Goal: Find specific page/section: Find specific page/section

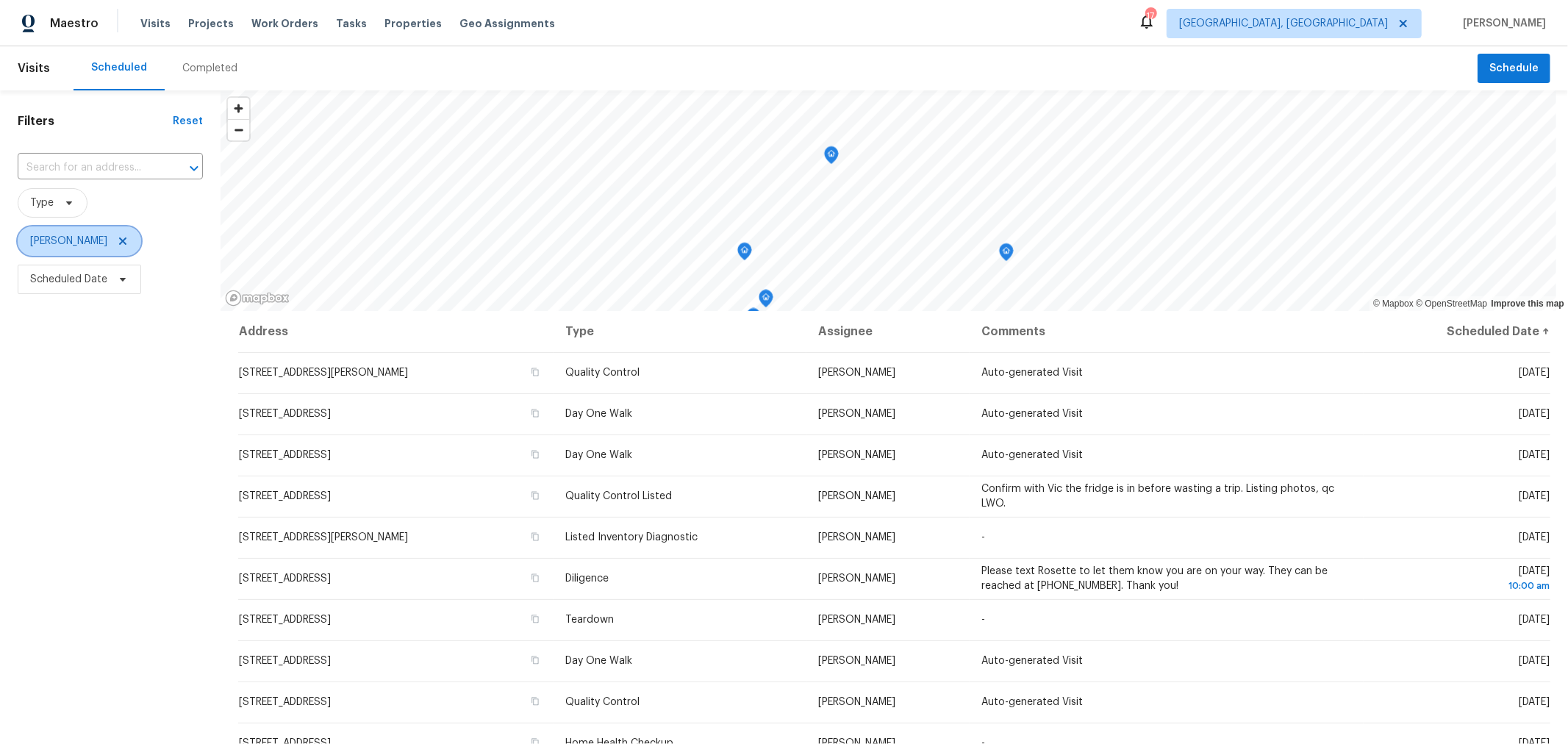
click at [129, 241] on icon at bounding box center [122, 241] width 12 height 12
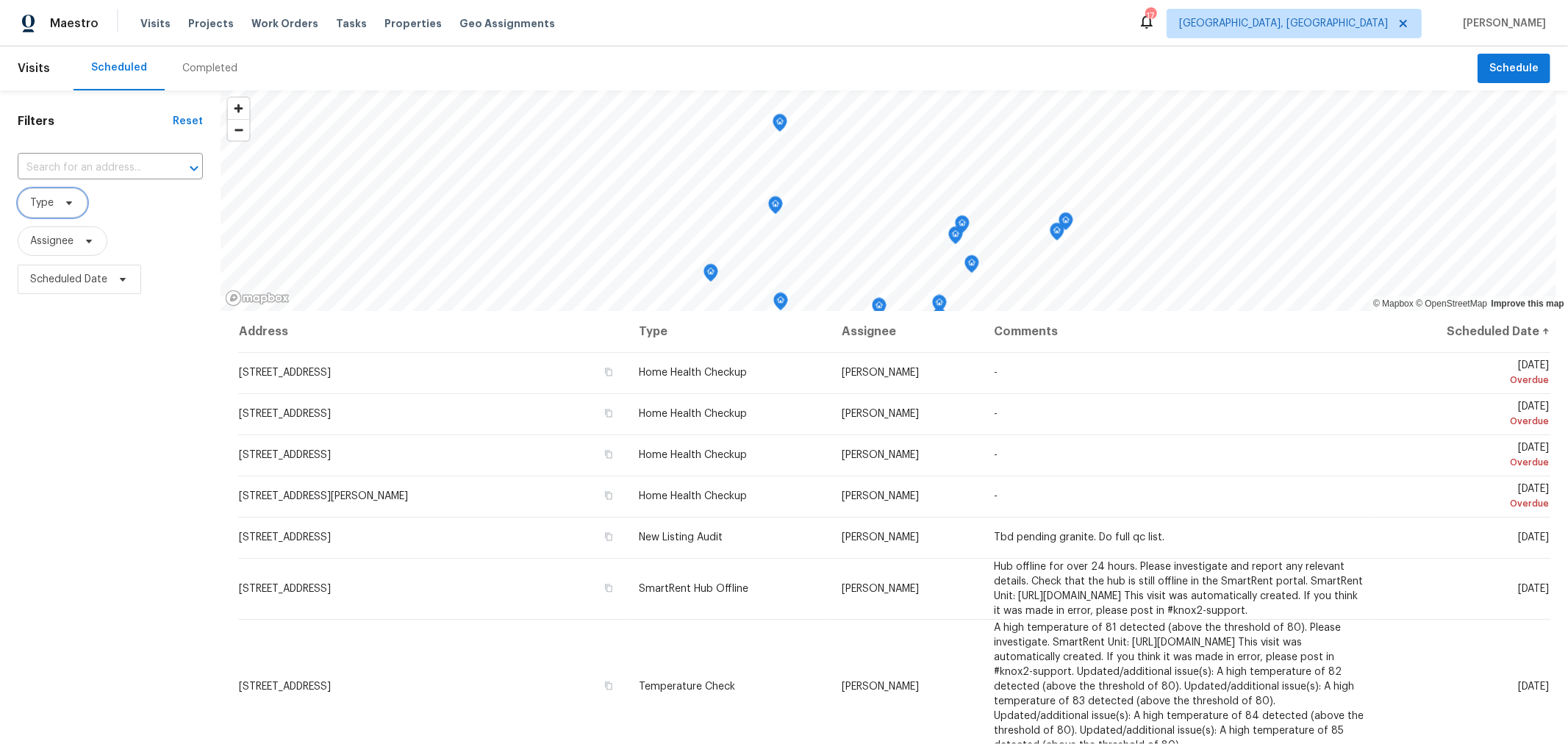
click at [41, 200] on span "Type" at bounding box center [41, 202] width 23 height 14
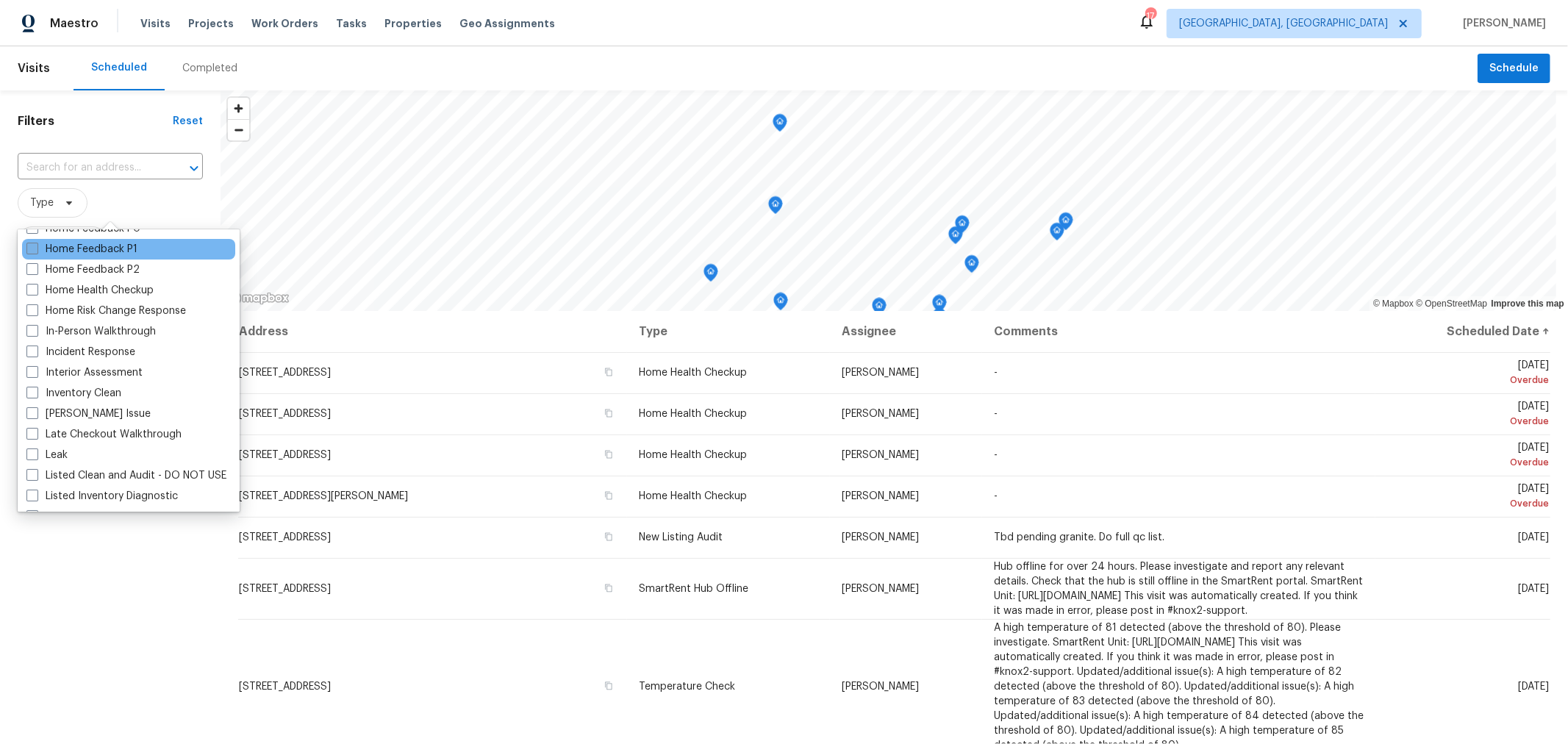
click at [101, 331] on label "In-Person Walkthrough" at bounding box center [91, 332] width 129 height 14
click at [36, 331] on input "In-Person Walkthrough" at bounding box center [31, 330] width 10 height 10
checkbox input "true"
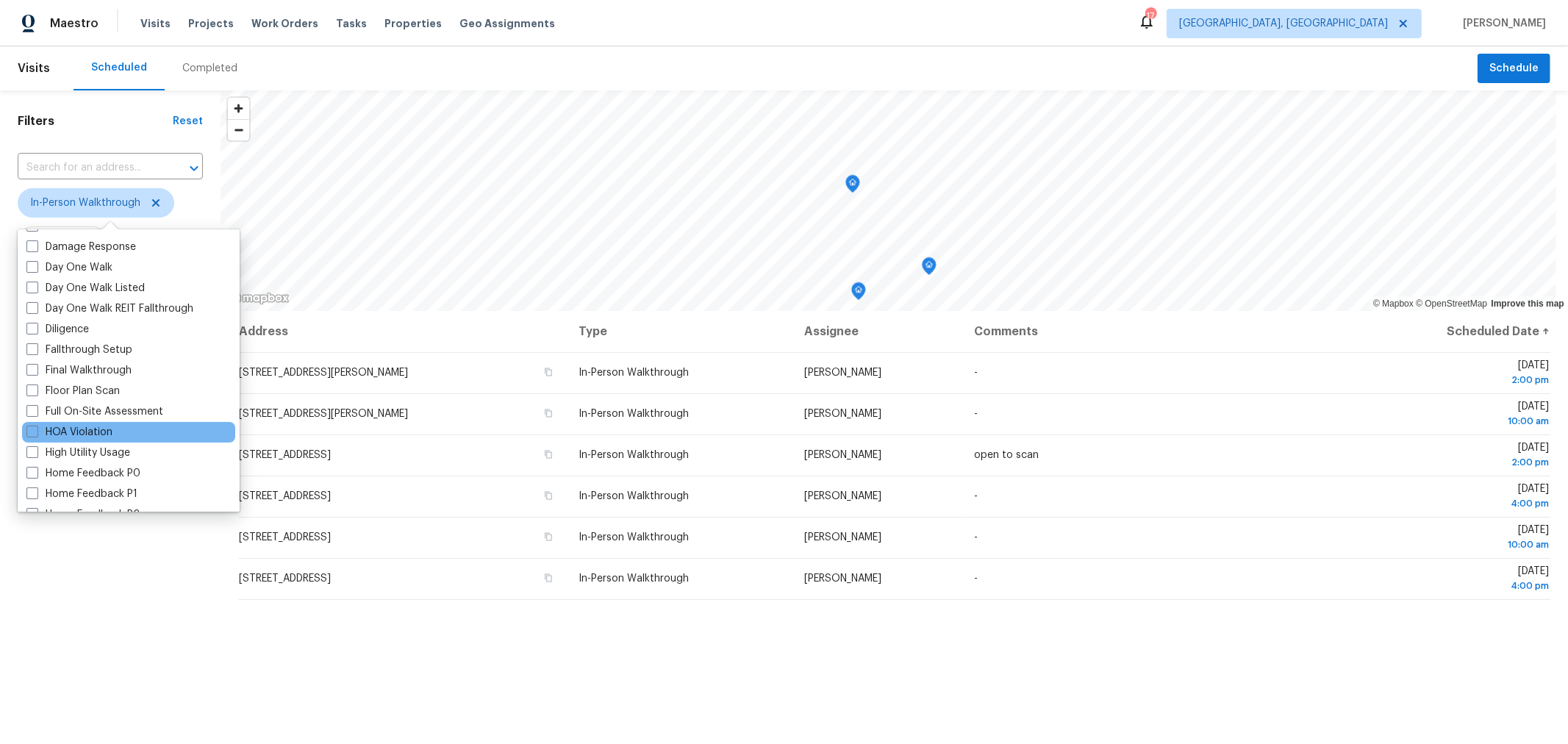
scroll to position [244, 0]
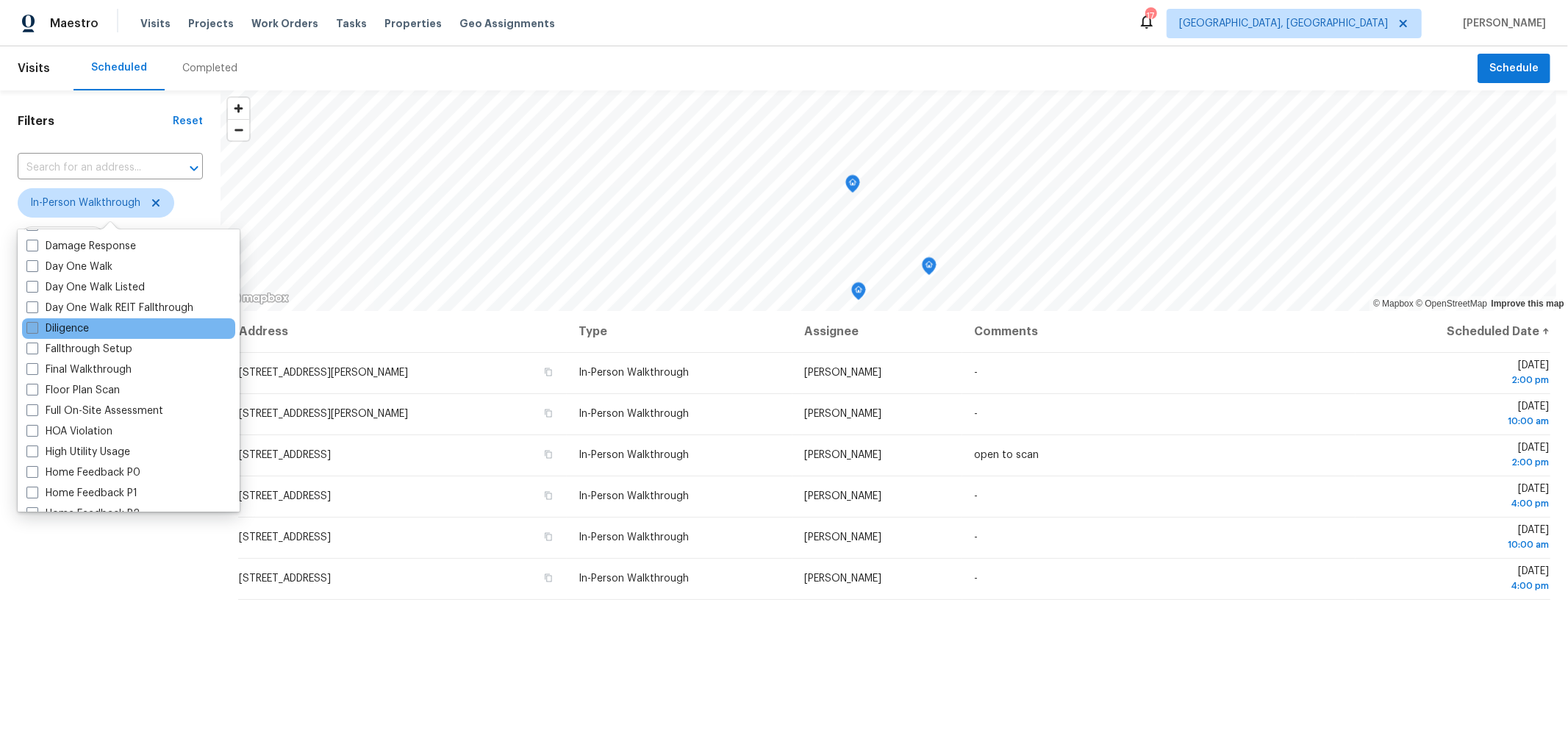
click at [61, 328] on label "Diligence" at bounding box center [57, 328] width 63 height 14
click at [36, 328] on input "Diligence" at bounding box center [31, 326] width 10 height 10
checkbox input "true"
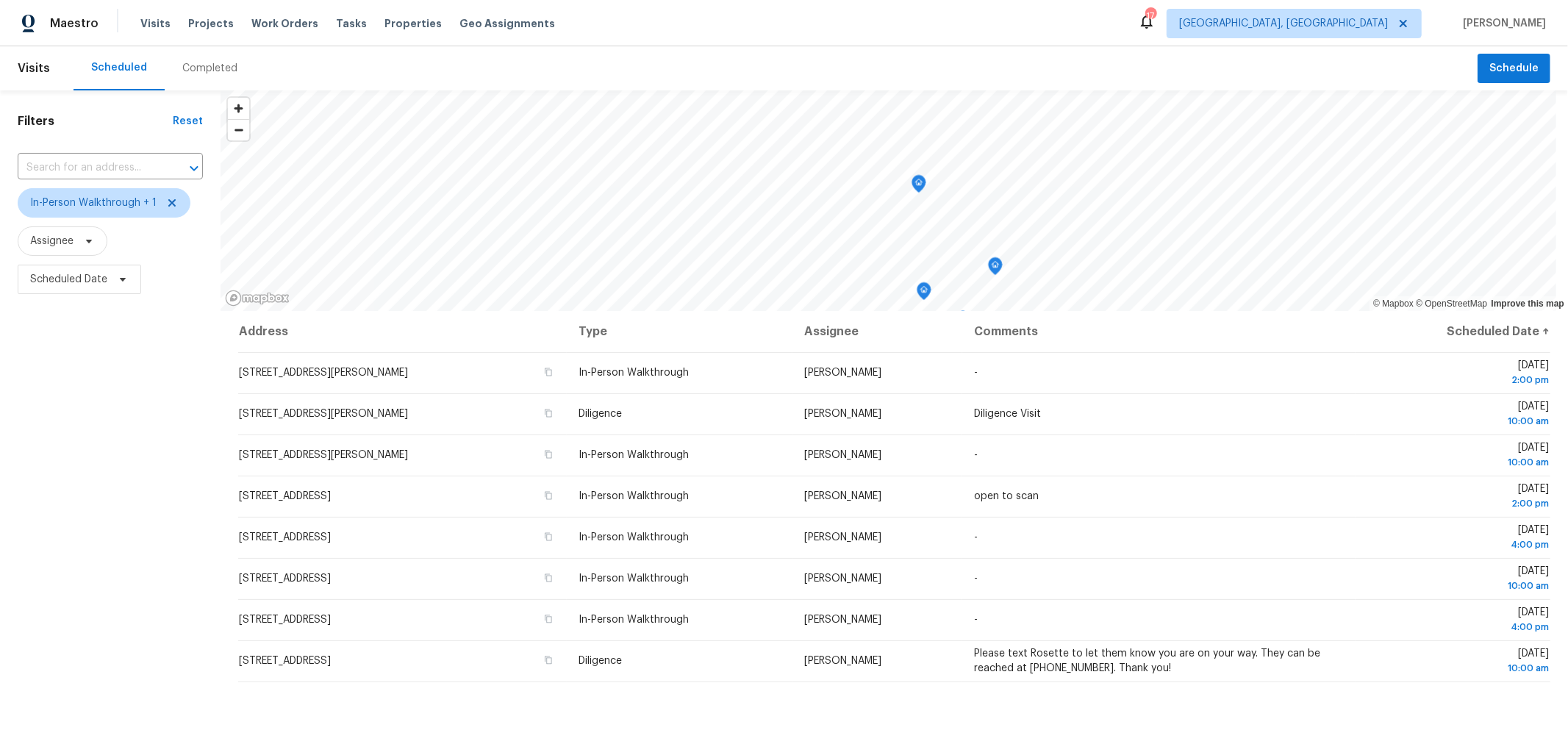
click at [122, 589] on div "Filters Reset ​ In-Person Walkthrough + 1 Assignee Scheduled Date" at bounding box center [110, 498] width 221 height 816
click at [174, 200] on icon at bounding box center [171, 203] width 12 height 12
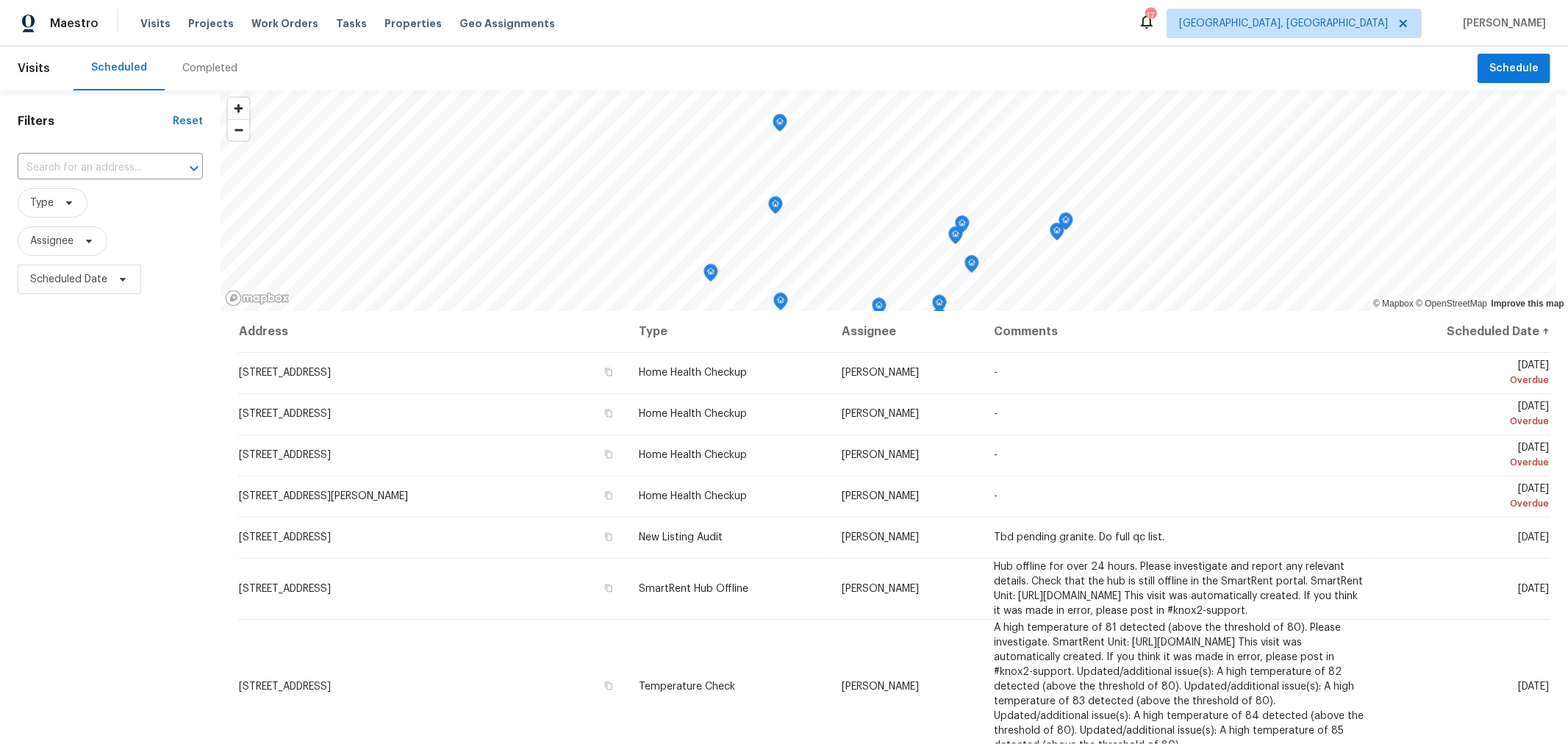
click at [572, 33] on div "Maestro Visits Projects Work Orders Tasks Properties Geo Assignments 17 Columbu…" at bounding box center [784, 23] width 1568 height 46
click at [160, 396] on div "Filters Reset ​ Type Assignee Scheduled Date" at bounding box center [110, 498] width 221 height 816
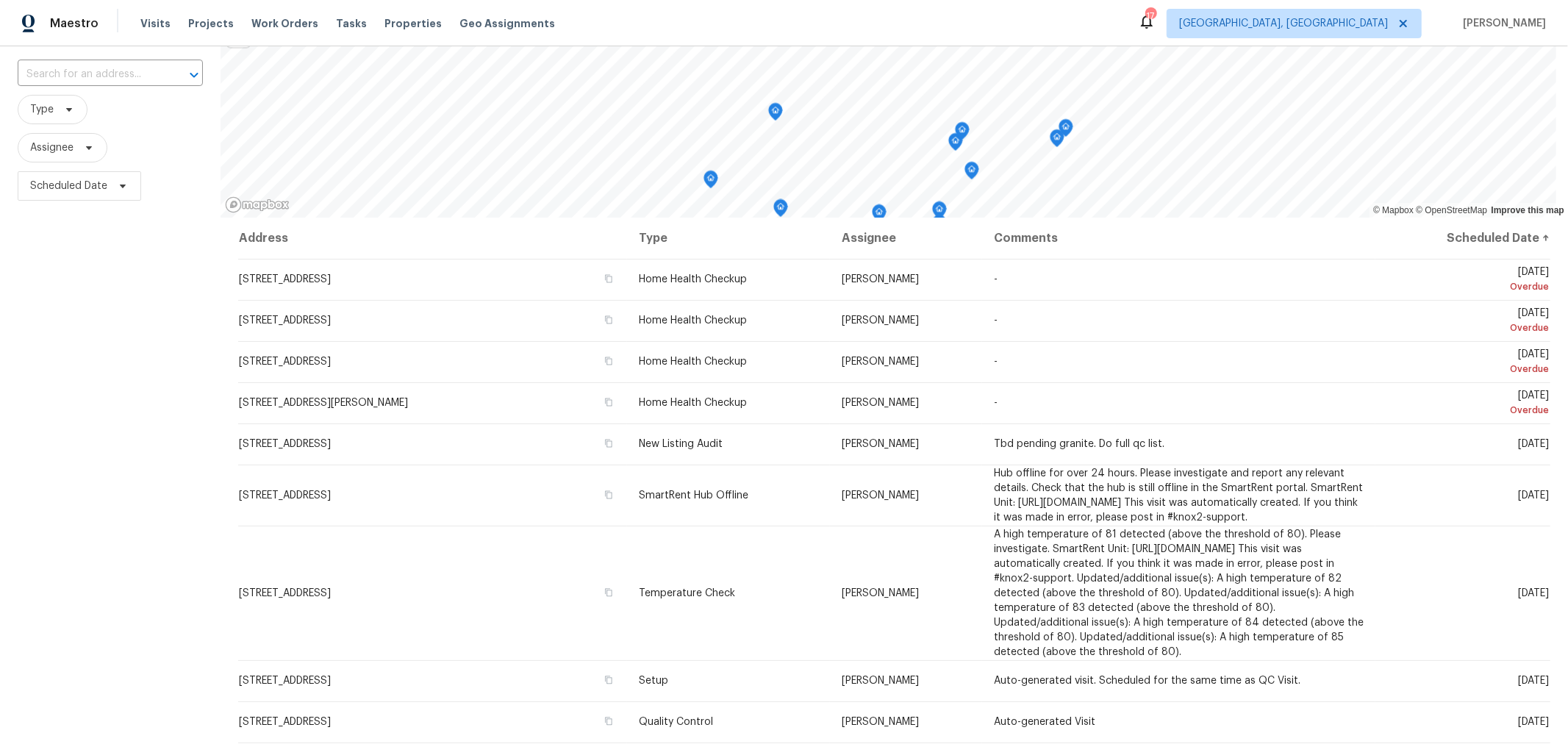
scroll to position [93, 0]
click at [125, 313] on div "Filters Reset ​ Type Assignee Scheduled Date" at bounding box center [110, 406] width 221 height 816
click at [384, 26] on span "Properties" at bounding box center [413, 23] width 58 height 14
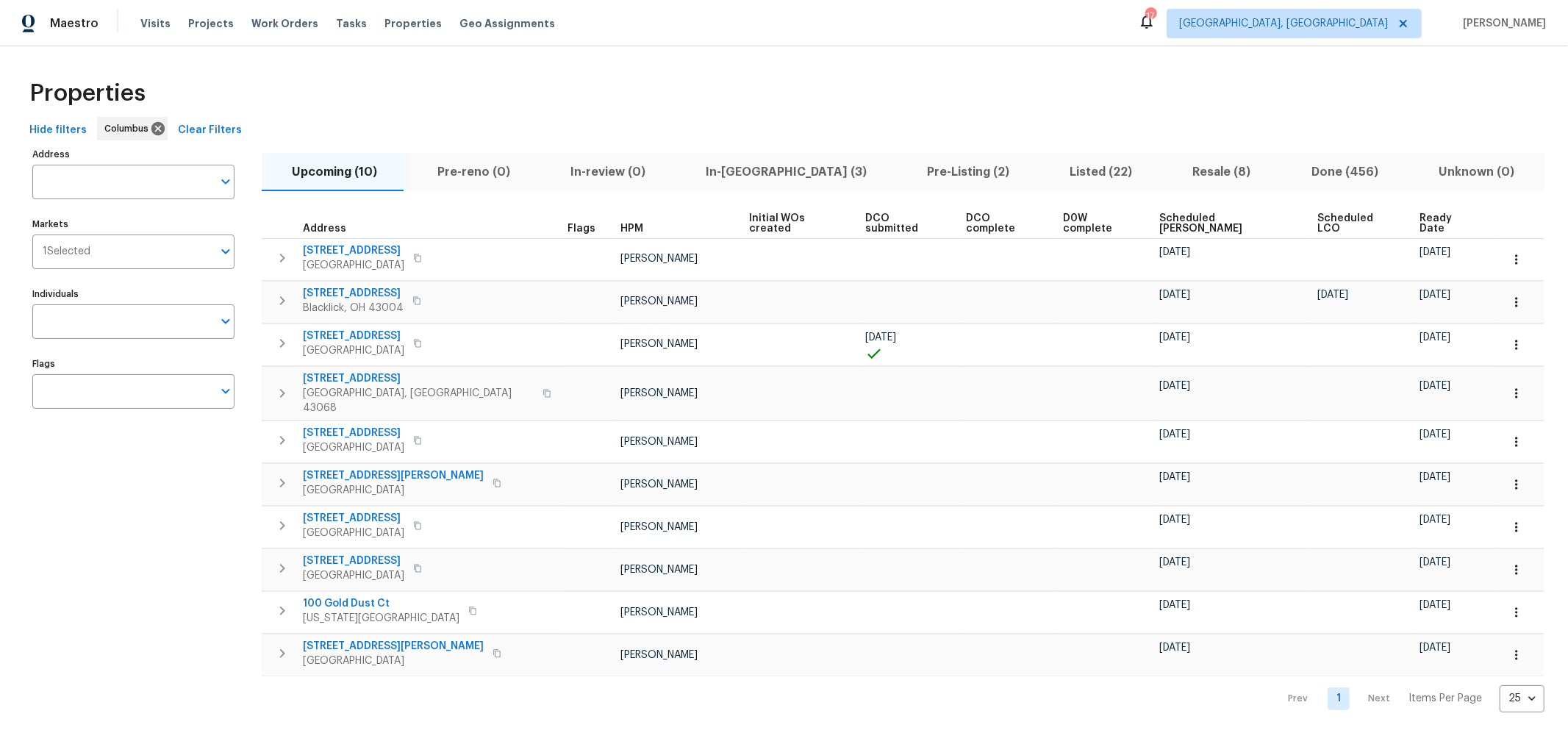
click at [737, 171] on span "In-reno (3)" at bounding box center [785, 172] width 203 height 20
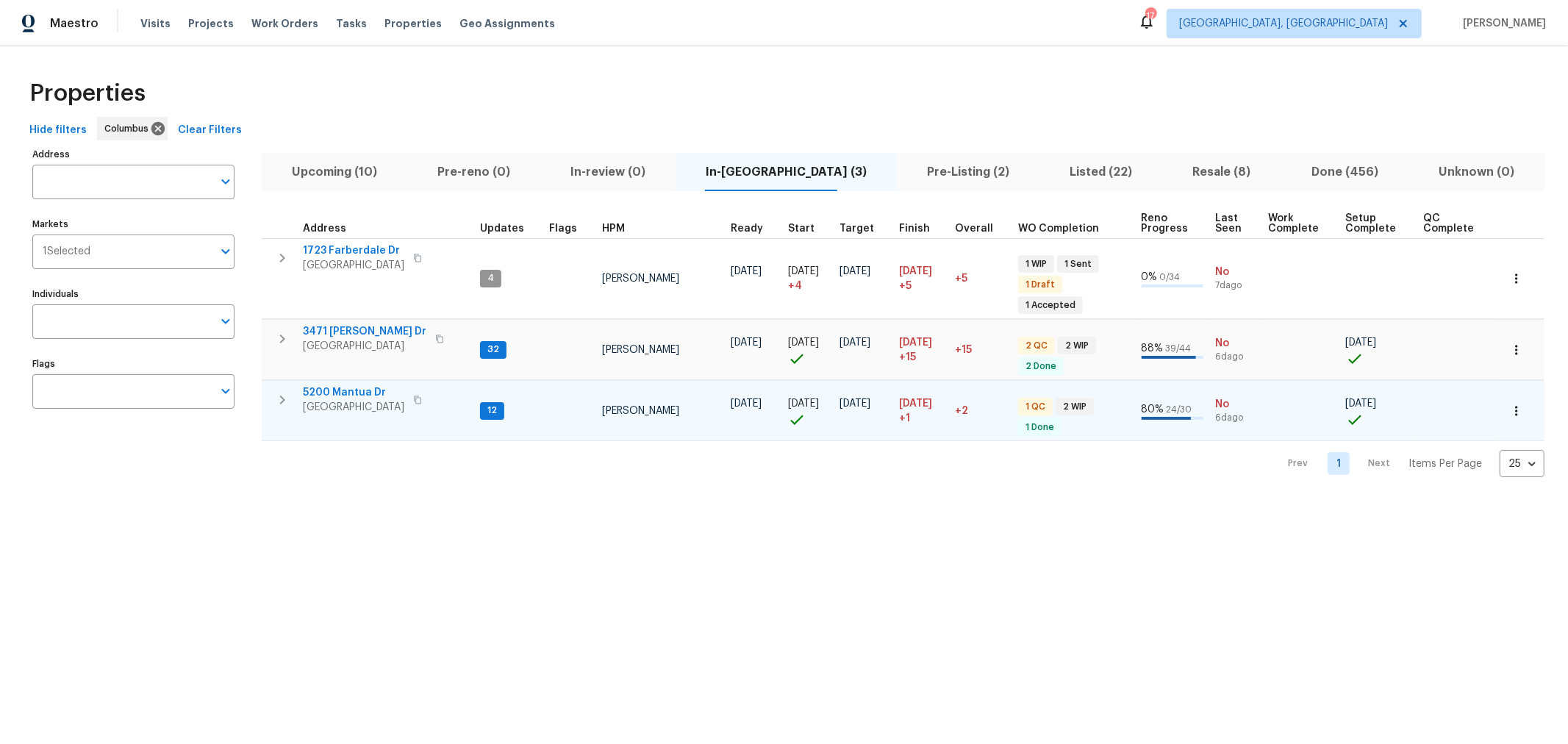
click at [352, 381] on td "5200 Mantua Dr Canal Winchester, OH 43110" at bounding box center [368, 400] width 213 height 39
click at [354, 385] on span "5200 Mantua Dr" at bounding box center [353, 392] width 101 height 14
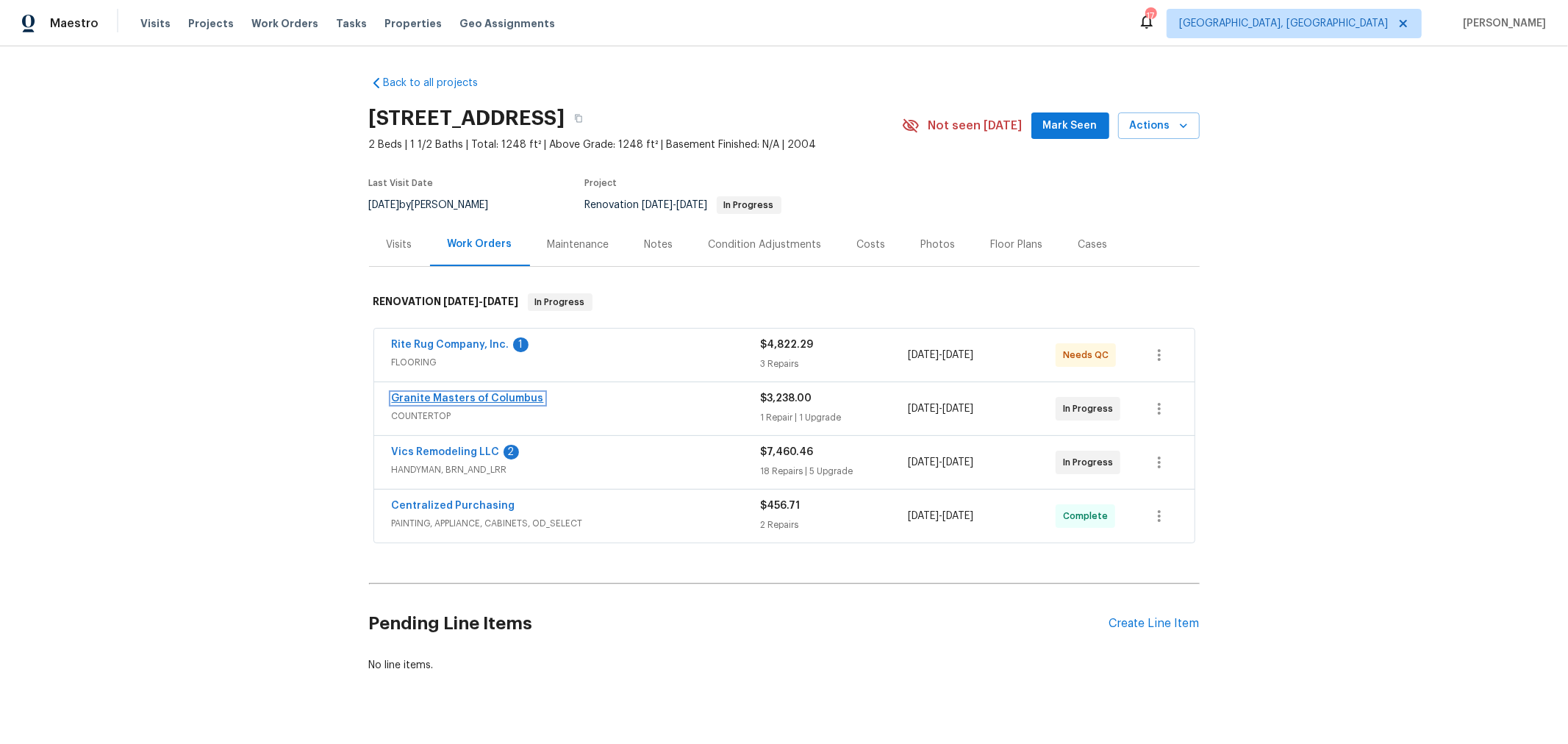
click at [501, 401] on link "Granite Masters of Columbus" at bounding box center [468, 398] width 152 height 11
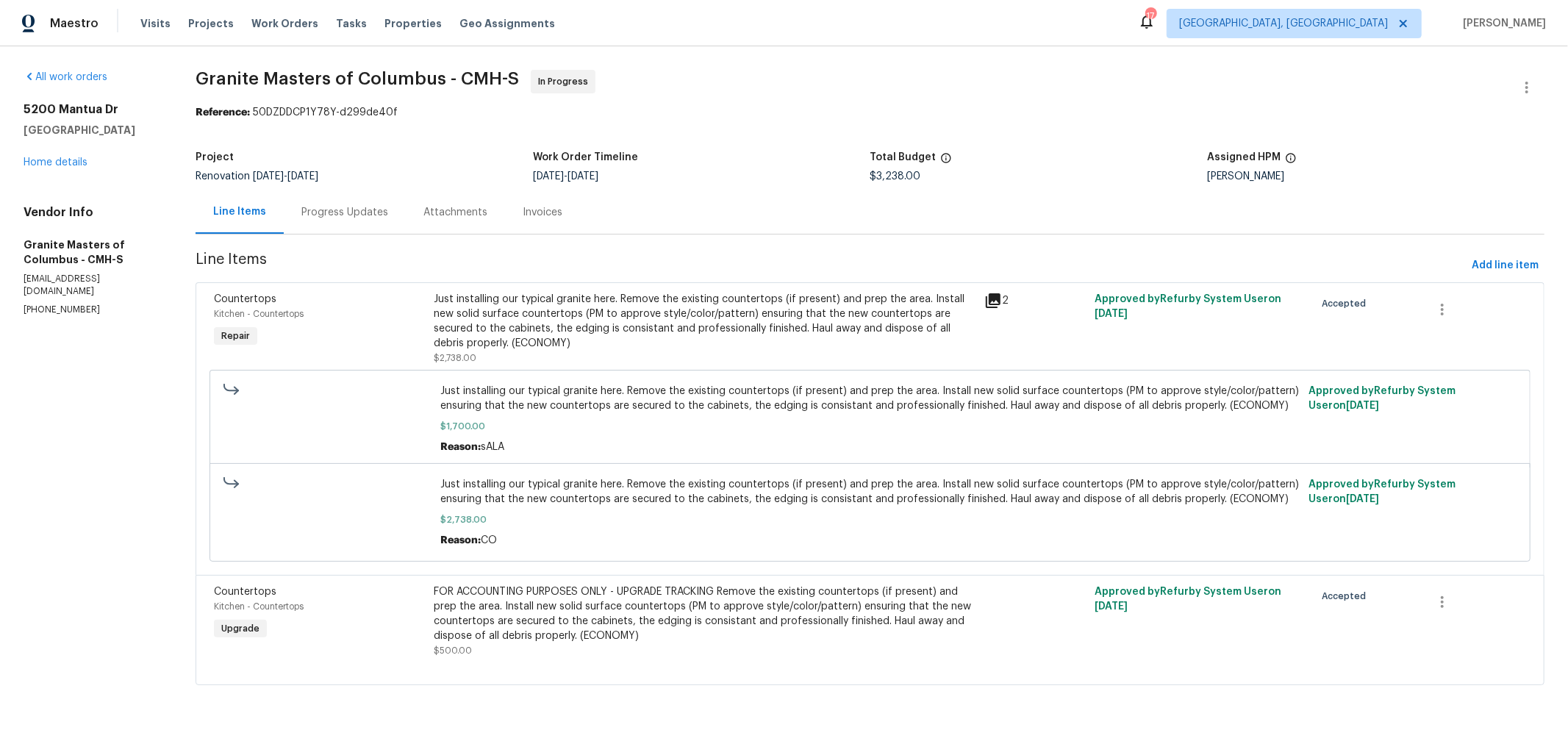
click at [991, 302] on icon at bounding box center [992, 300] width 14 height 14
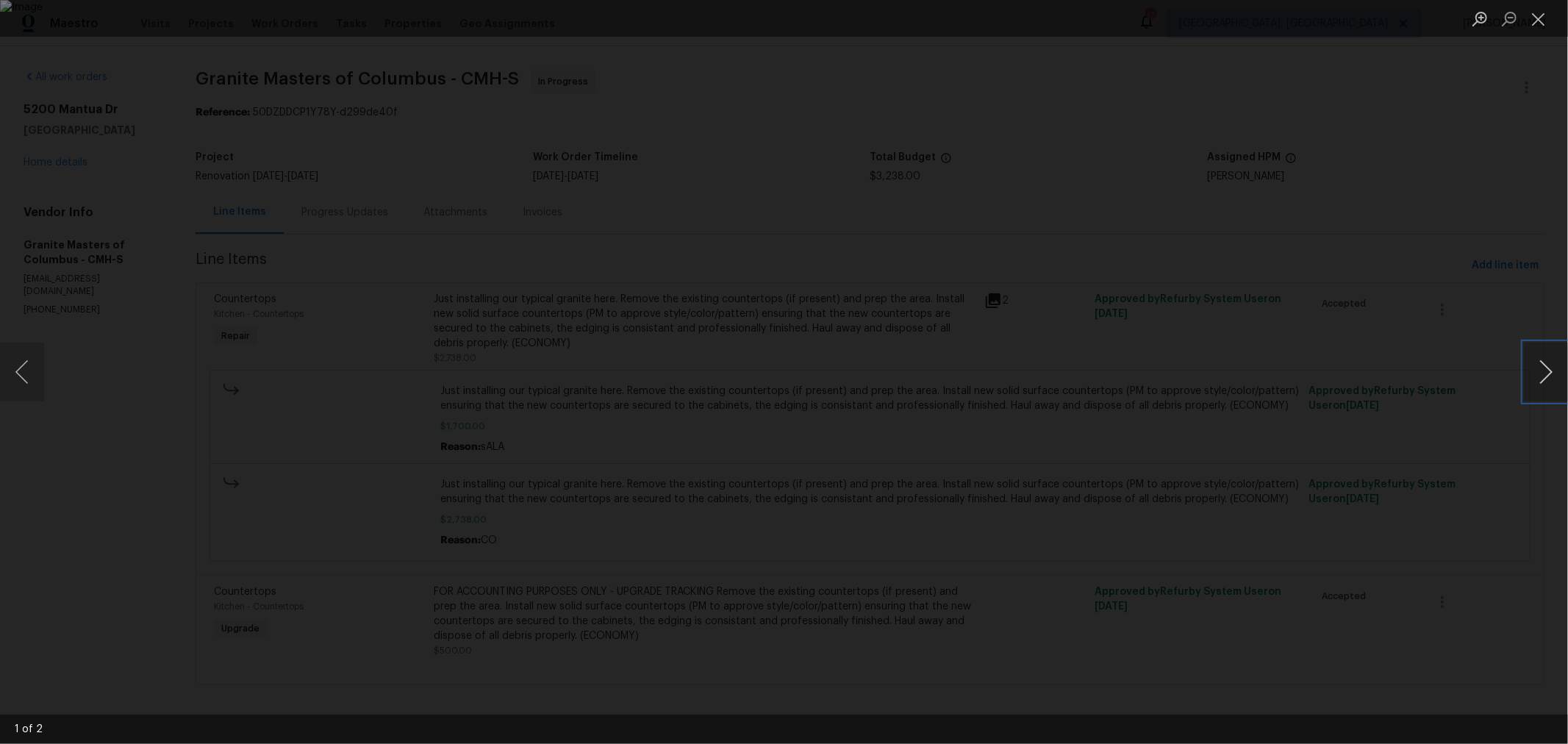
click at [1554, 368] on button "Next image" at bounding box center [1546, 372] width 44 height 59
click at [1538, 31] on button "Close lightbox" at bounding box center [1538, 18] width 30 height 26
